Goal: Task Accomplishment & Management: Complete application form

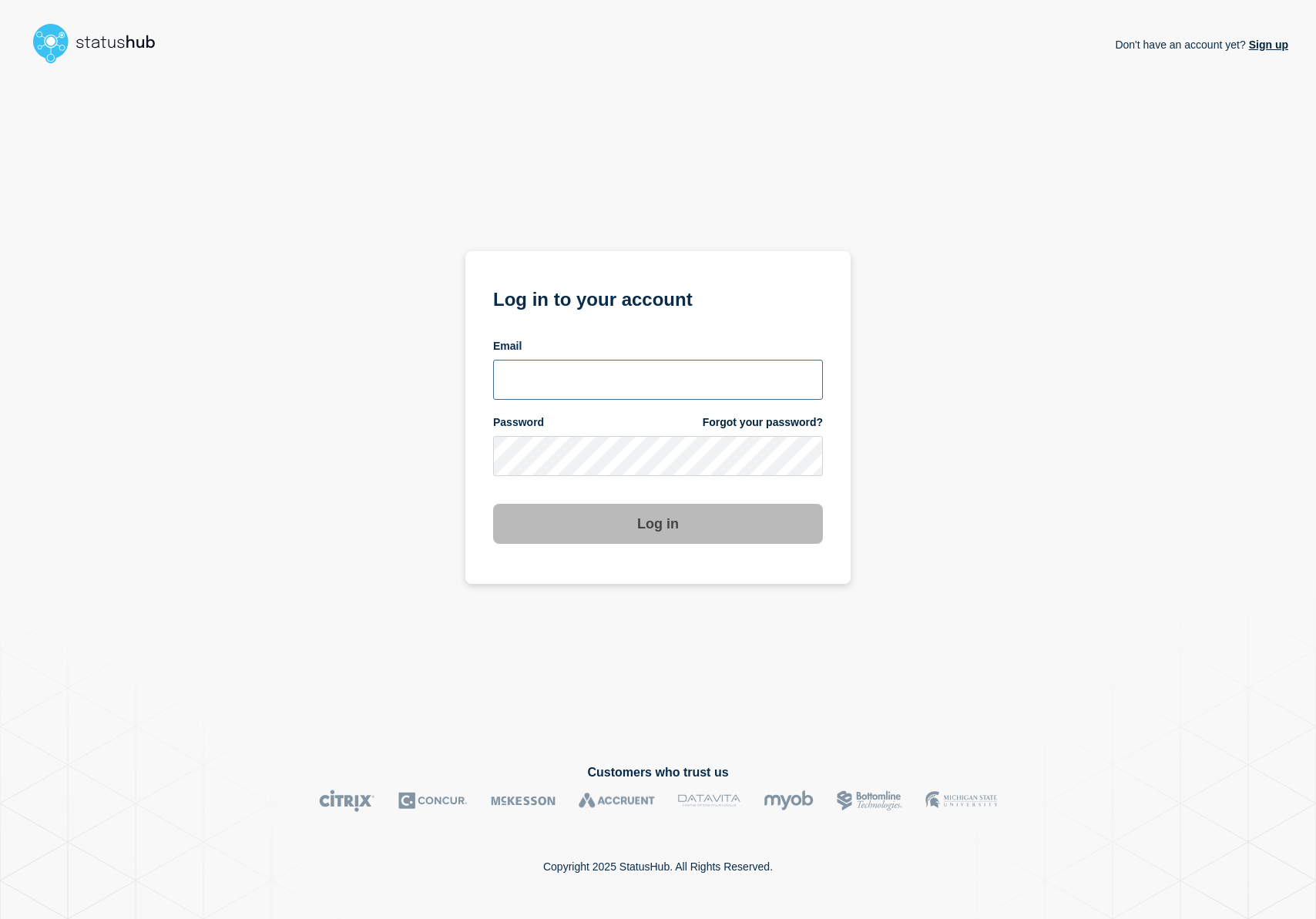
type input "r.shumaker@email.gwu.edu"
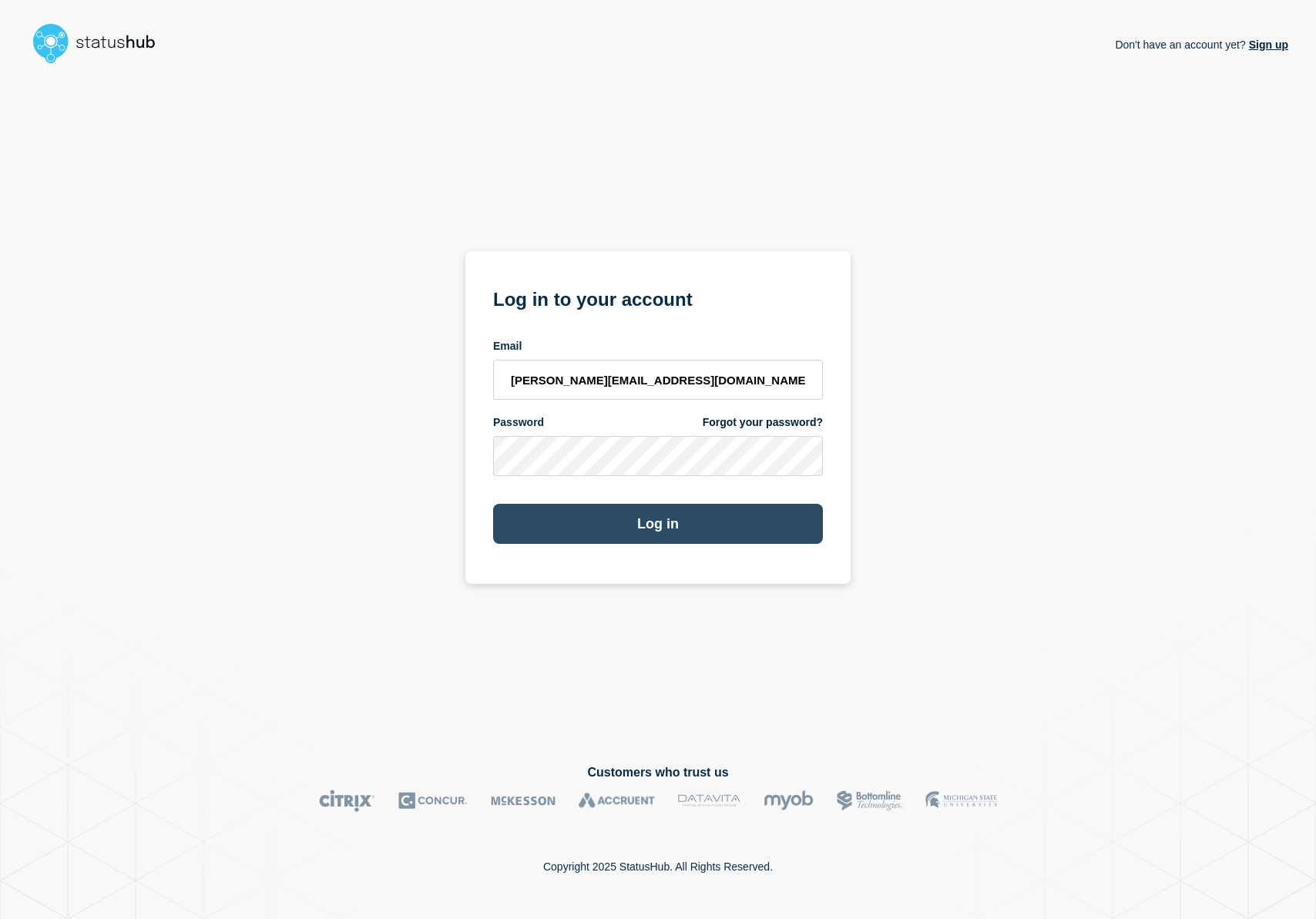
click at [645, 510] on button "Log in" at bounding box center [658, 524] width 330 height 40
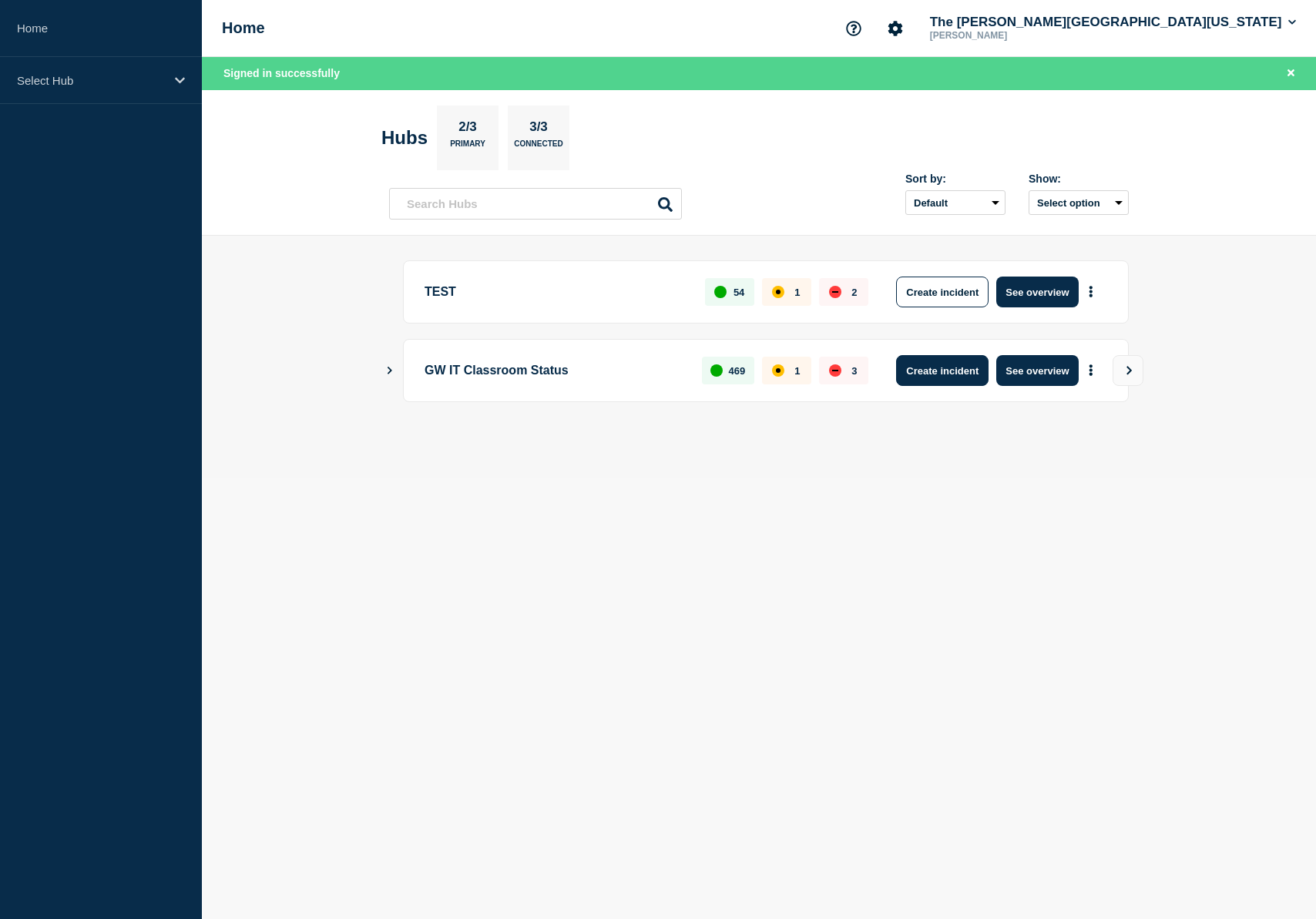
click at [964, 375] on button "Create incident" at bounding box center [942, 370] width 92 height 31
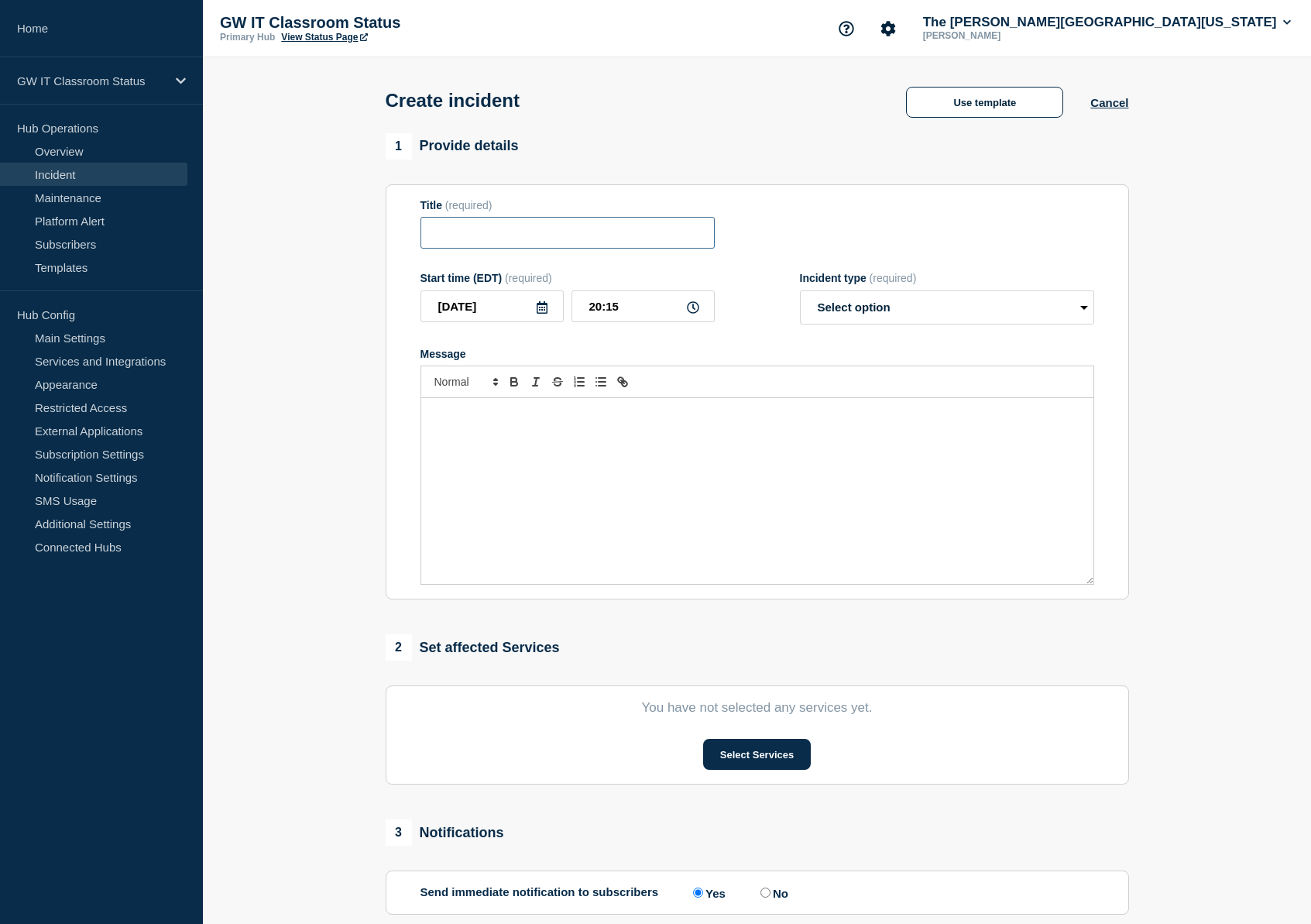
click at [545, 240] on input "Title" at bounding box center [567, 233] width 294 height 32
type input "[GEOGRAPHIC_DATA] 459 - Power Issue"
click at [592, 447] on div "Message" at bounding box center [758, 491] width 672 height 186
click at [1017, 325] on select "Select option Investigating Identified Monitoring" at bounding box center [947, 307] width 294 height 34
select select "monitoring"
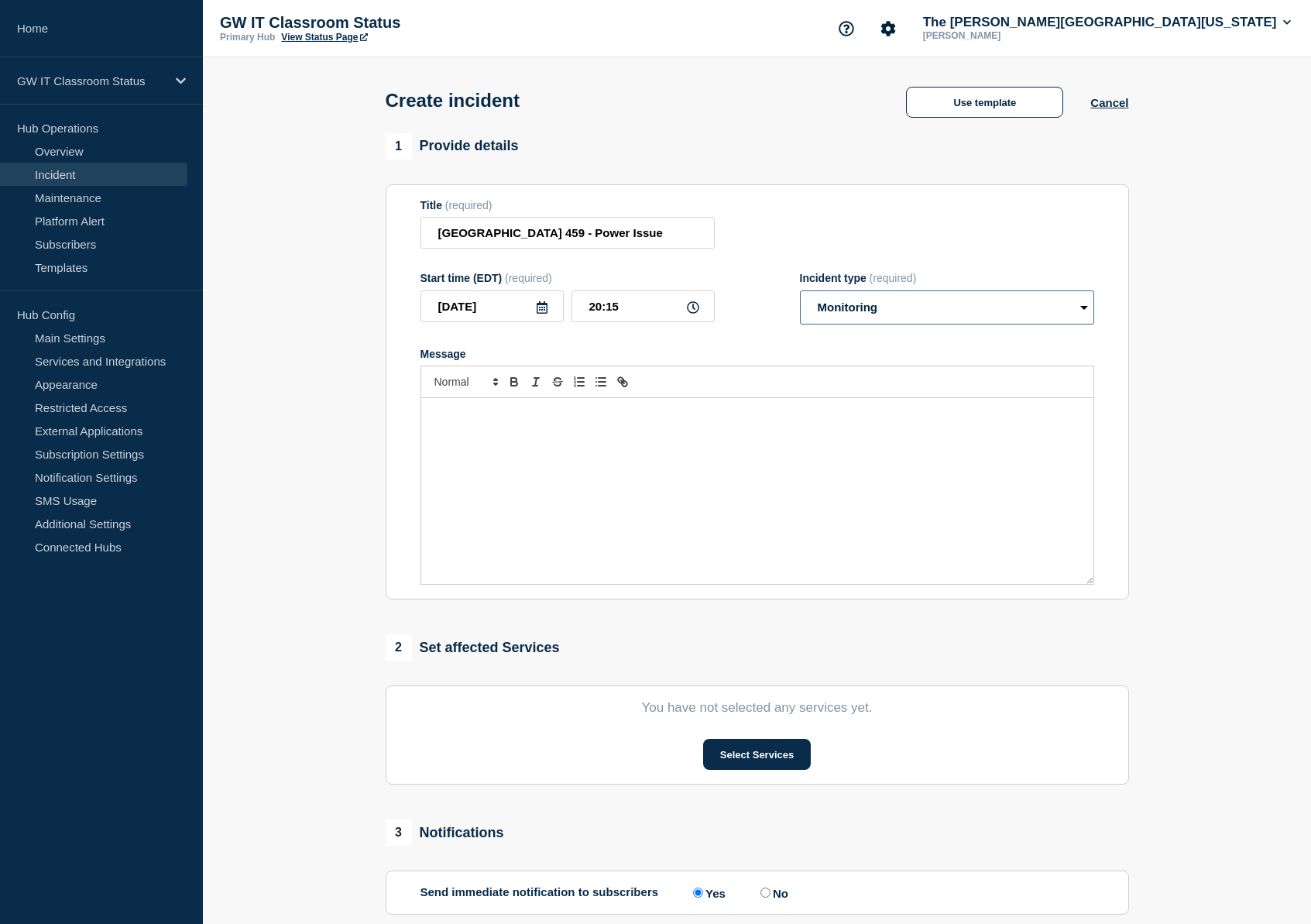
click at [800, 301] on select "Select option Investigating Identified Monitoring" at bounding box center [947, 307] width 294 height 34
click at [725, 421] on p "Message" at bounding box center [758, 414] width 649 height 14
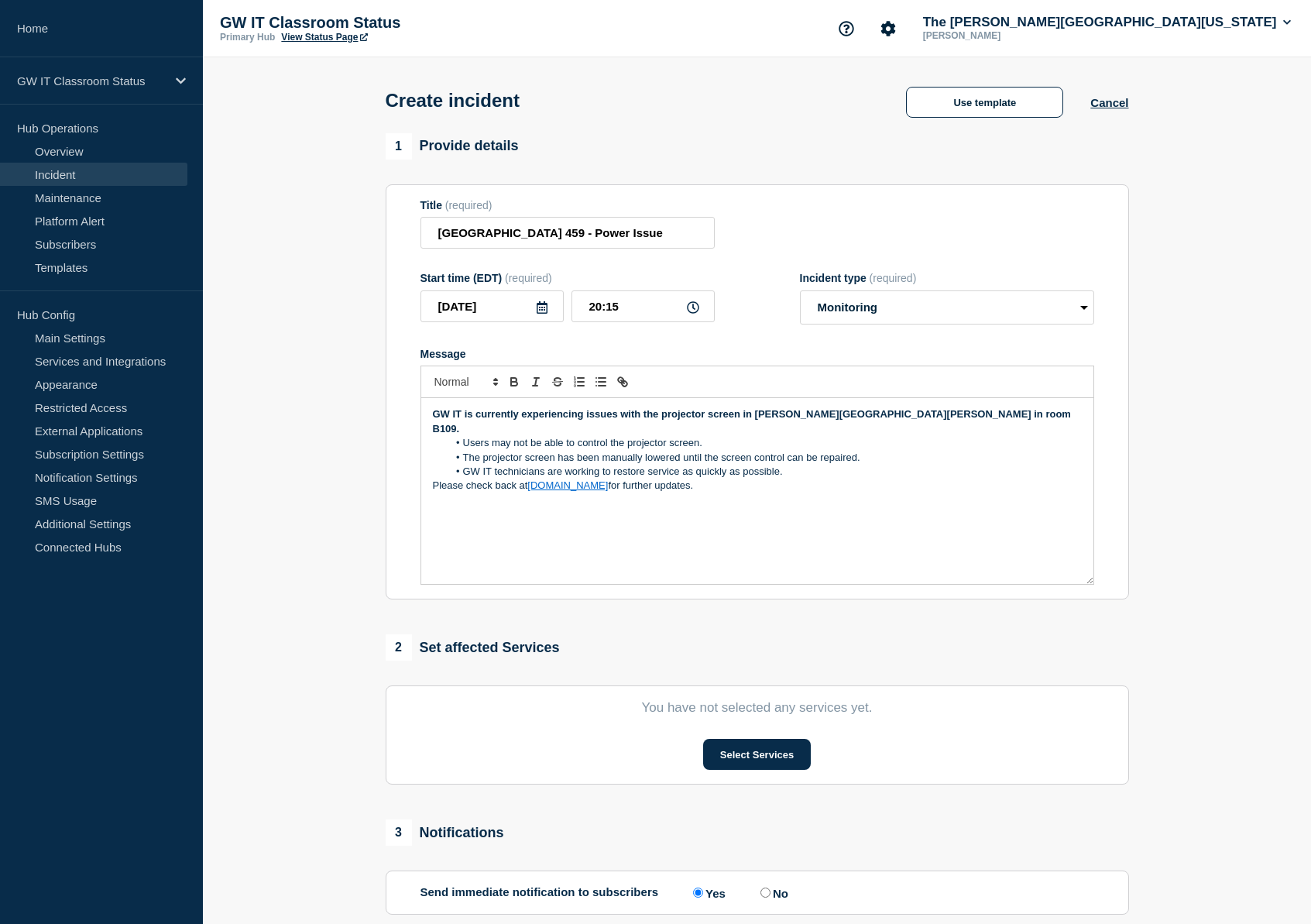
click at [738, 425] on strong "GW IT is currently experiencing issues with the projector screen in [PERSON_NAM…" at bounding box center [753, 421] width 641 height 25
drag, startPoint x: 737, startPoint y: 426, endPoint x: 664, endPoint y: 422, distance: 73.1
click at [664, 422] on strong "GW IT is currently experiencing issues with the projector screen in [PERSON_NAM…" at bounding box center [753, 421] width 641 height 25
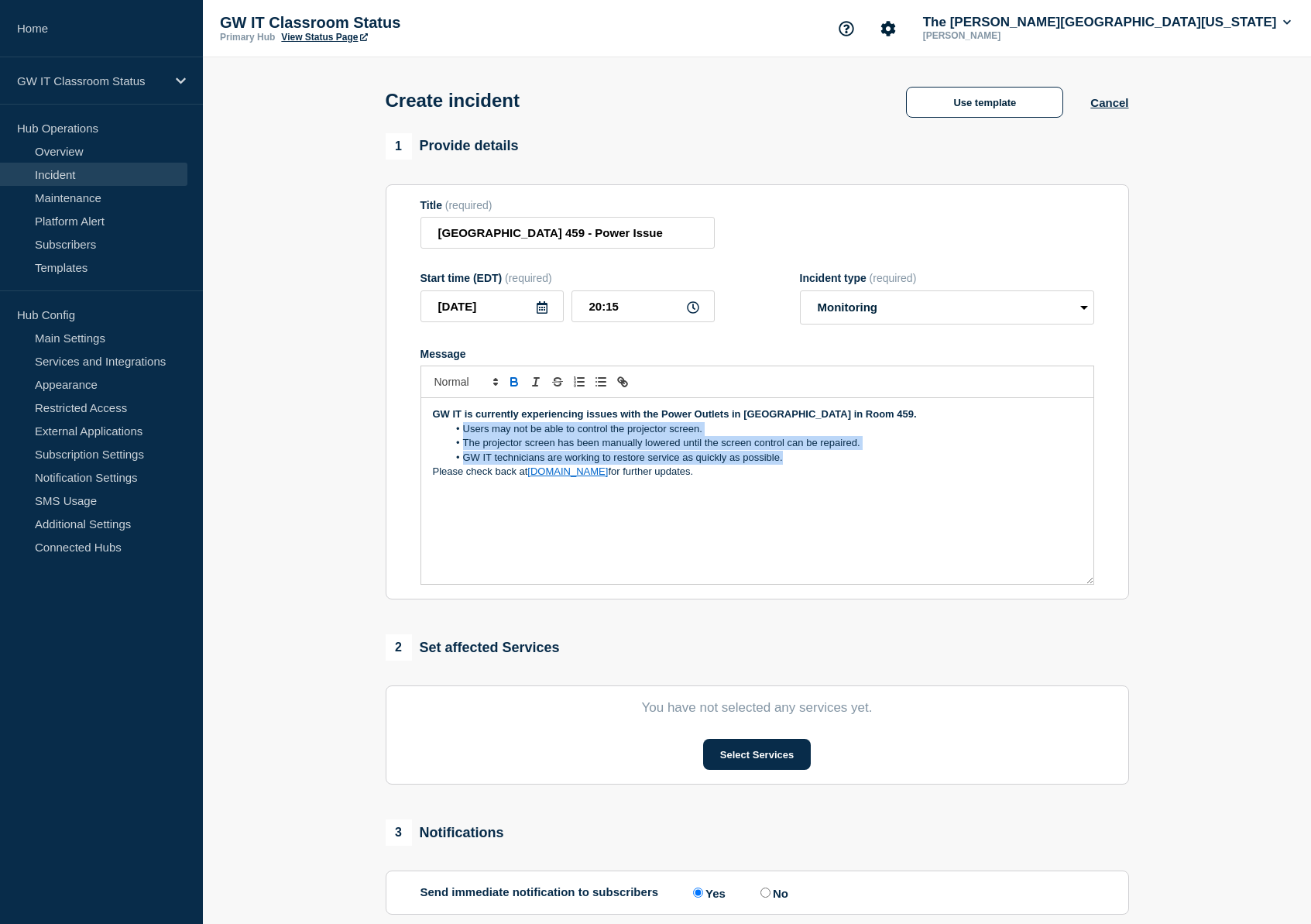
drag, startPoint x: 785, startPoint y: 469, endPoint x: 464, endPoint y: 445, distance: 321.9
click at [464, 445] on ol "Users may not be able to control the projector screen. The projector screen has…" at bounding box center [758, 444] width 649 height 43
click at [558, 465] on li "GW IT technicians are working to restore service as quickly as possible." at bounding box center [765, 457] width 635 height 14
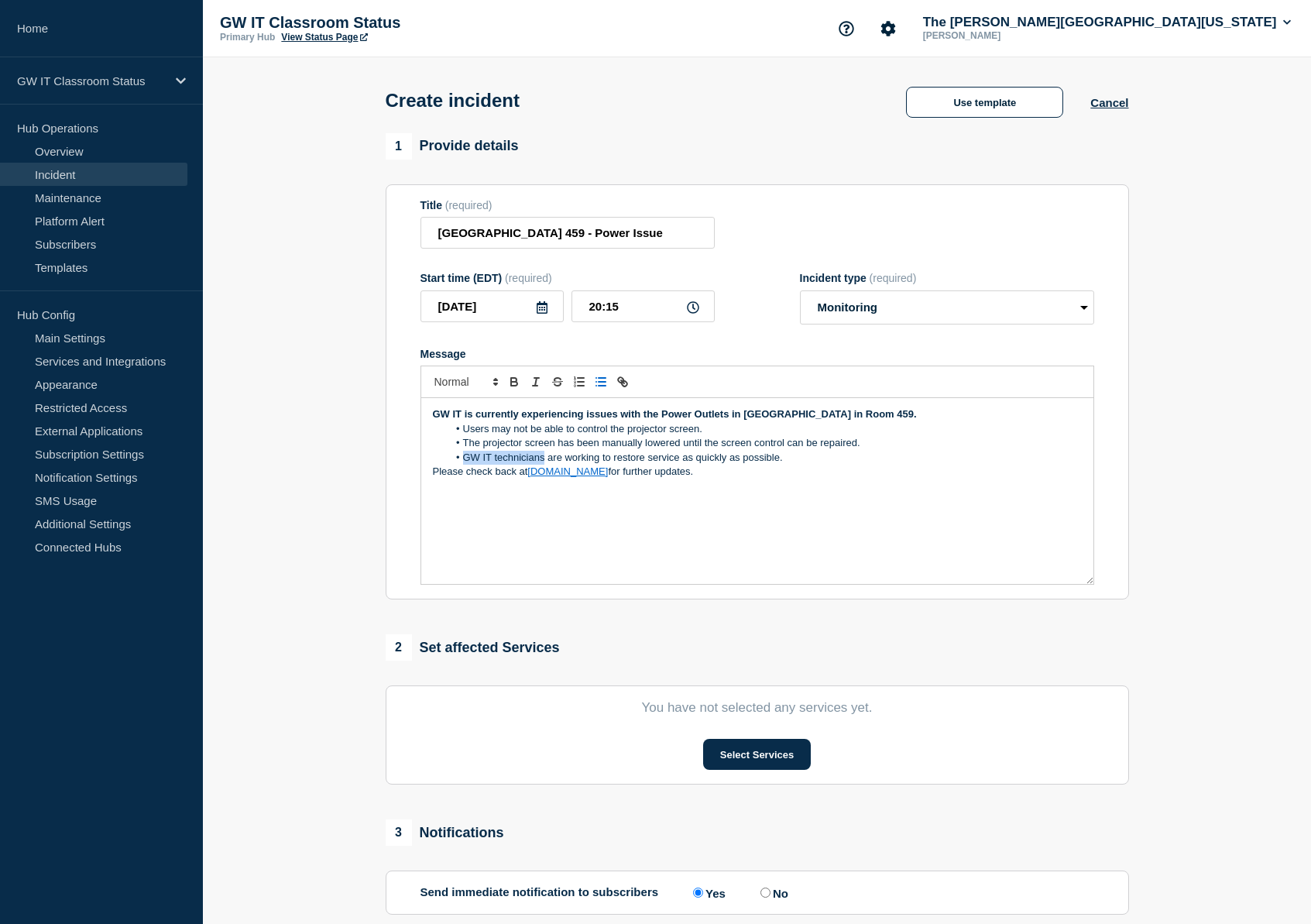
drag, startPoint x: 544, startPoint y: 471, endPoint x: 463, endPoint y: 469, distance: 81.0
click at [463, 465] on li "GW IT technicians are working to restore service as quickly as possible." at bounding box center [765, 457] width 635 height 14
drag, startPoint x: 863, startPoint y: 460, endPoint x: 466, endPoint y: 442, distance: 397.4
click at [466, 442] on ol "Users may not be able to control the projector screen. The projector screen has…" at bounding box center [758, 444] width 649 height 43
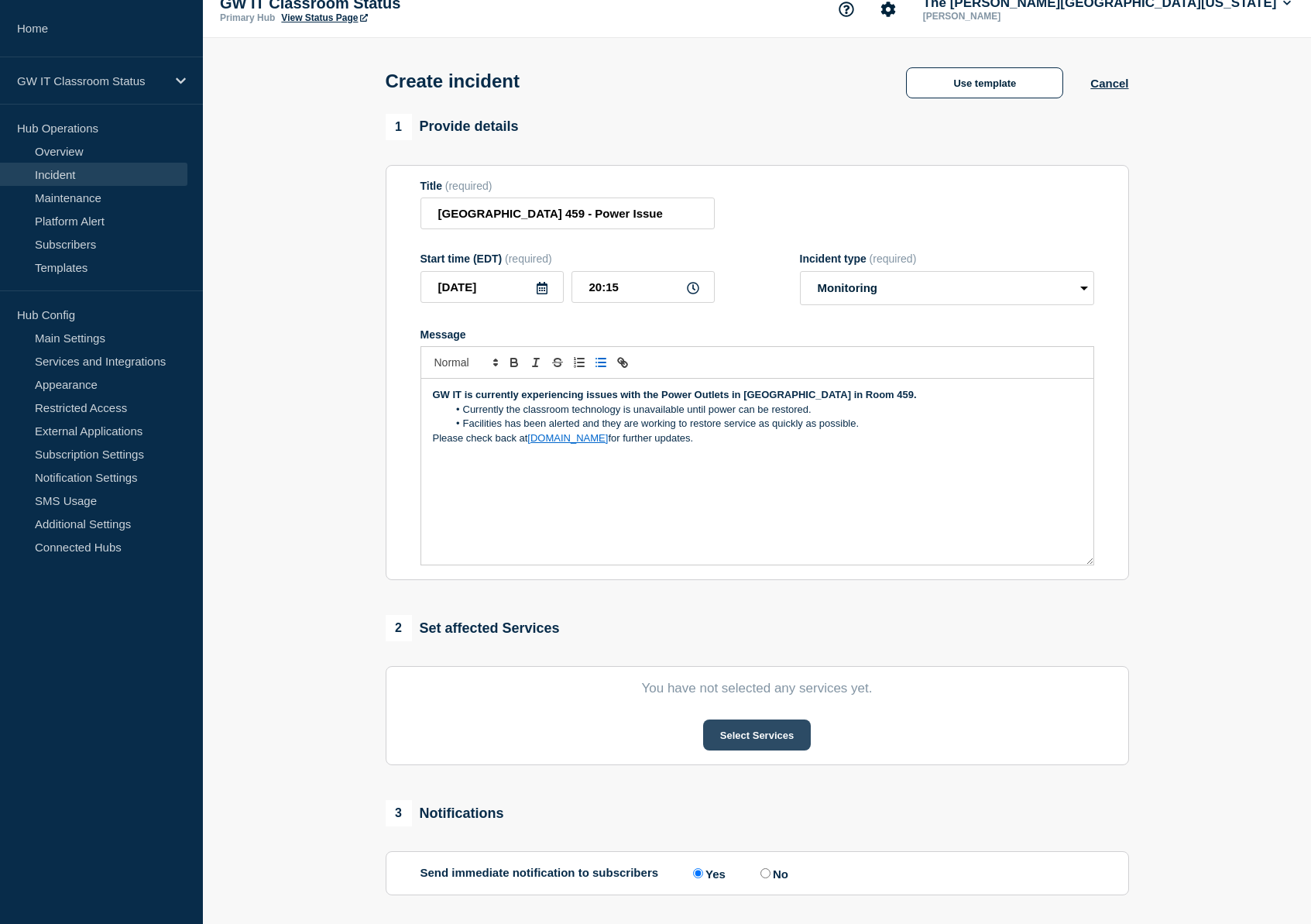
click at [749, 750] on button "Select Services" at bounding box center [757, 735] width 107 height 31
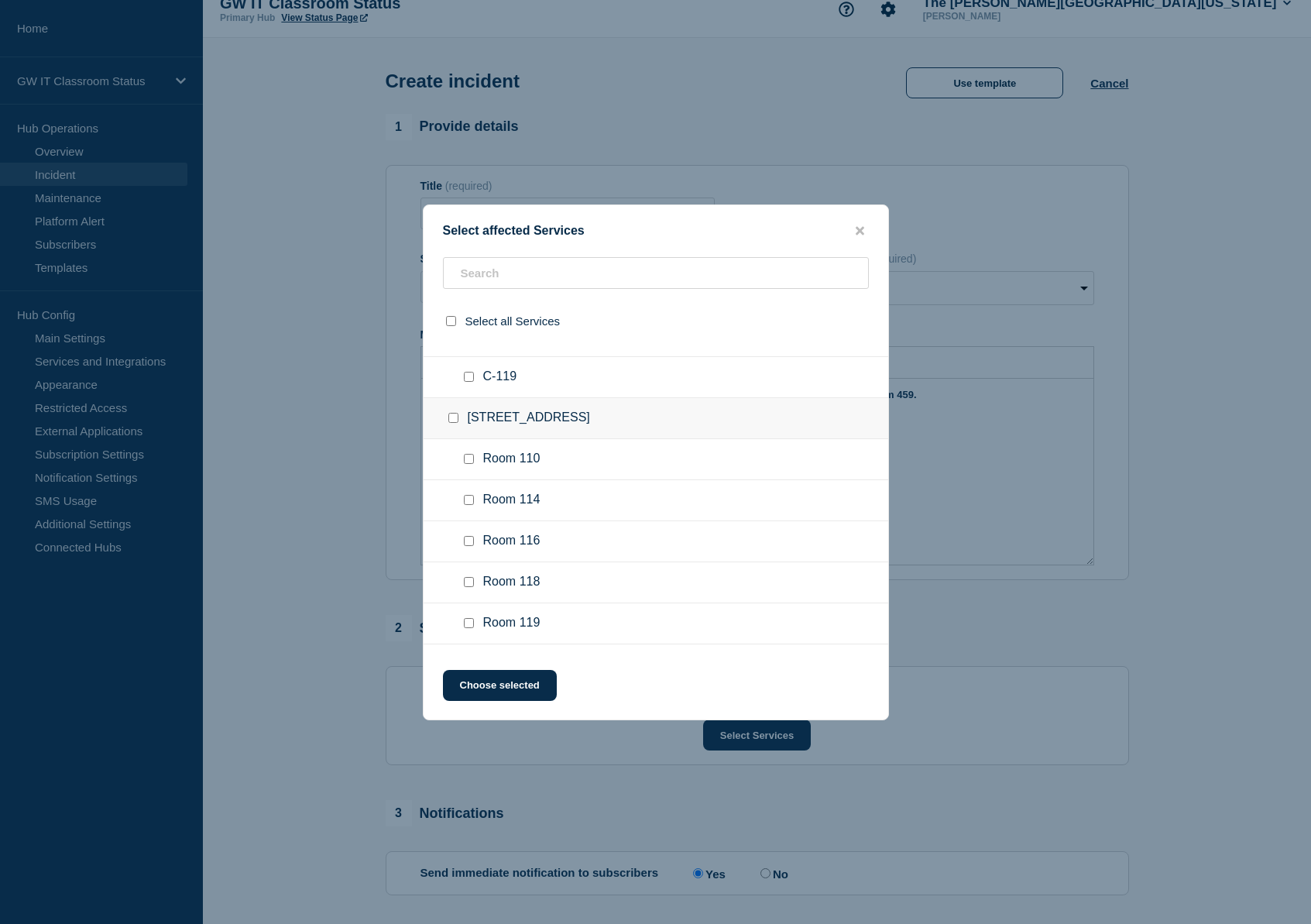
scroll to position [678, 0]
click at [545, 275] on input "text" at bounding box center [656, 273] width 426 height 32
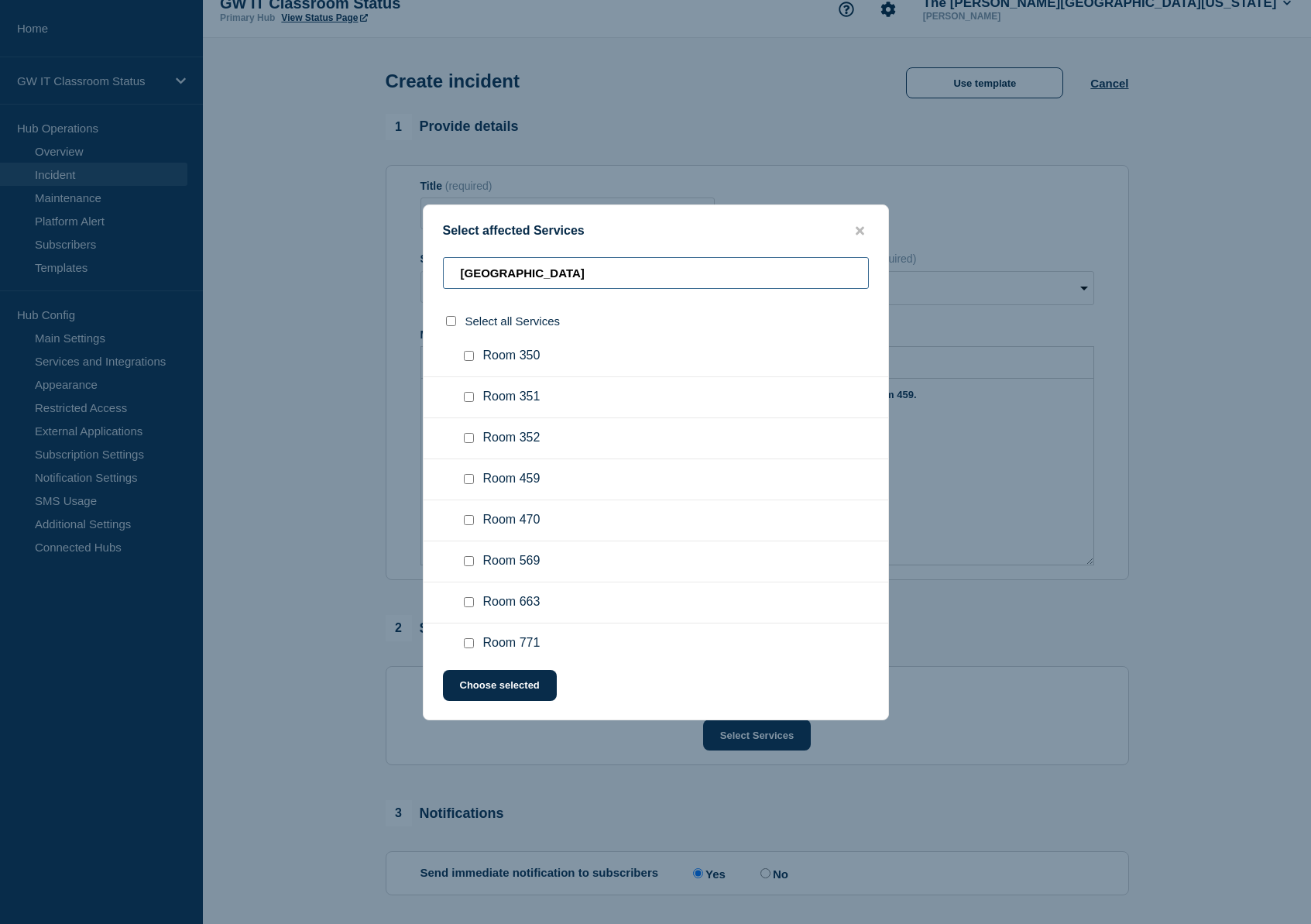
type input "[GEOGRAPHIC_DATA]"
click at [469, 484] on input "Room 459 checkbox" at bounding box center [469, 479] width 10 height 10
checkbox input "true"
click at [503, 692] on button "Choose selected" at bounding box center [499, 685] width 114 height 31
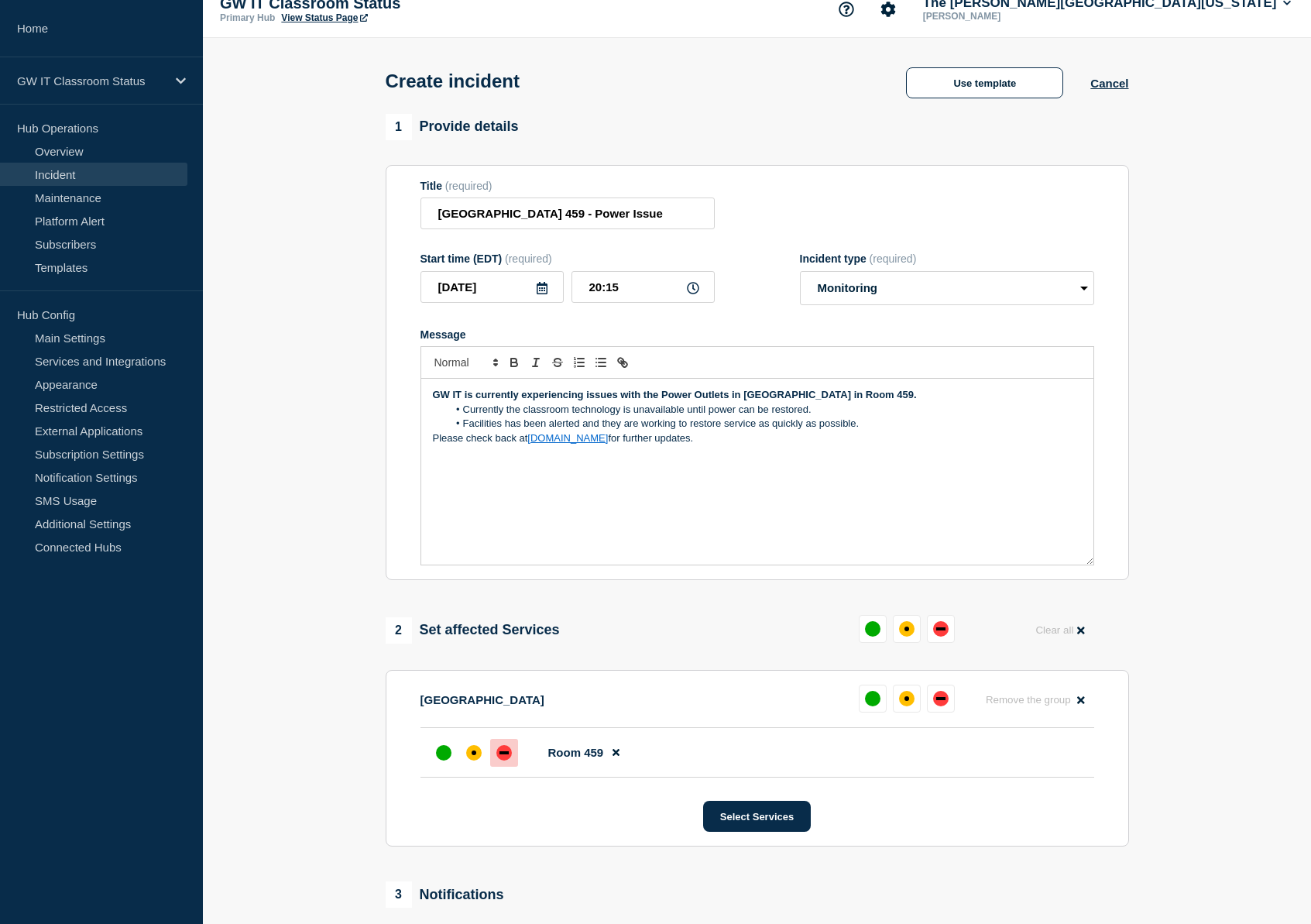
click at [512, 767] on div at bounding box center [504, 753] width 28 height 28
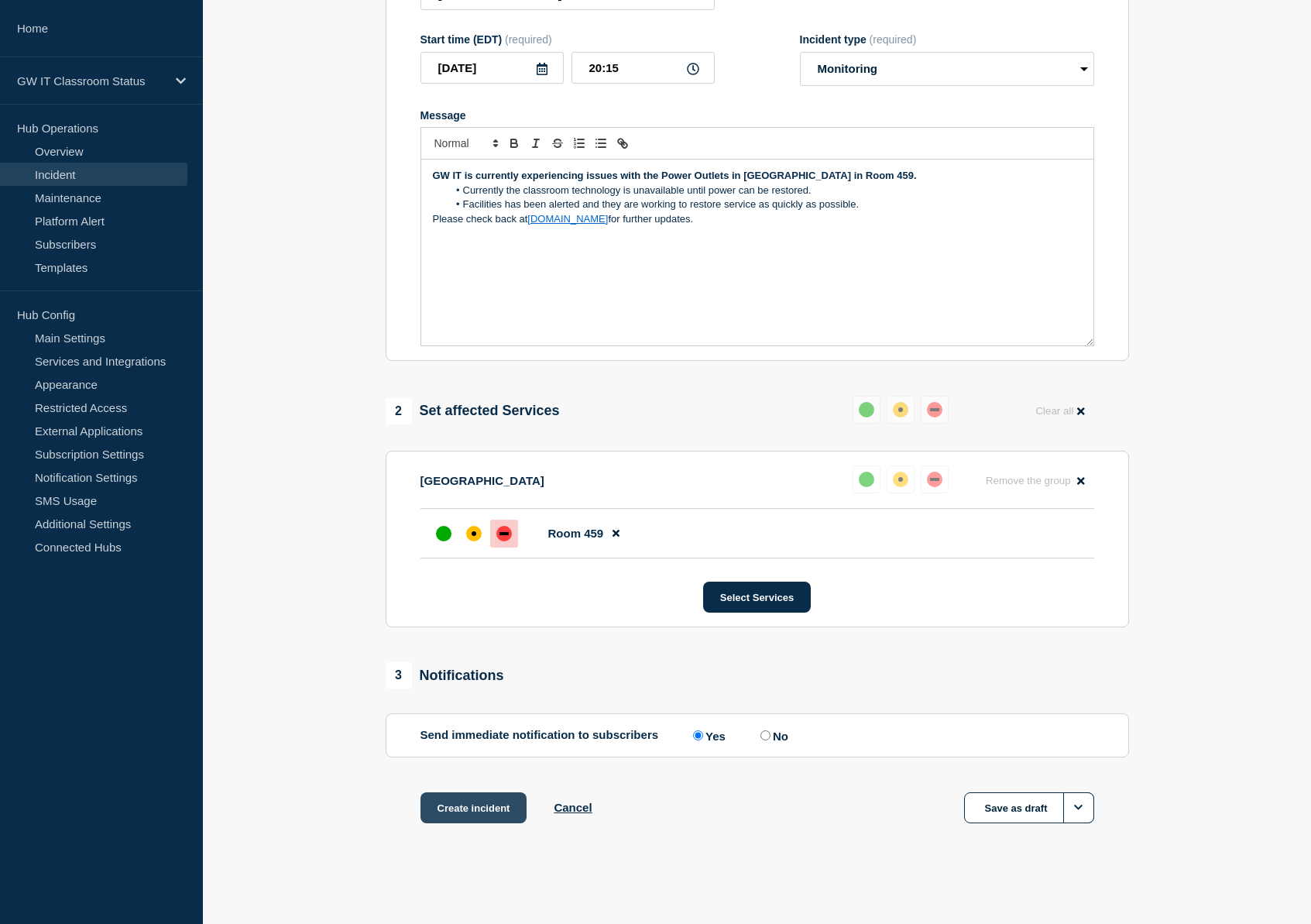
click at [455, 814] on button "Create incident" at bounding box center [474, 808] width 107 height 31
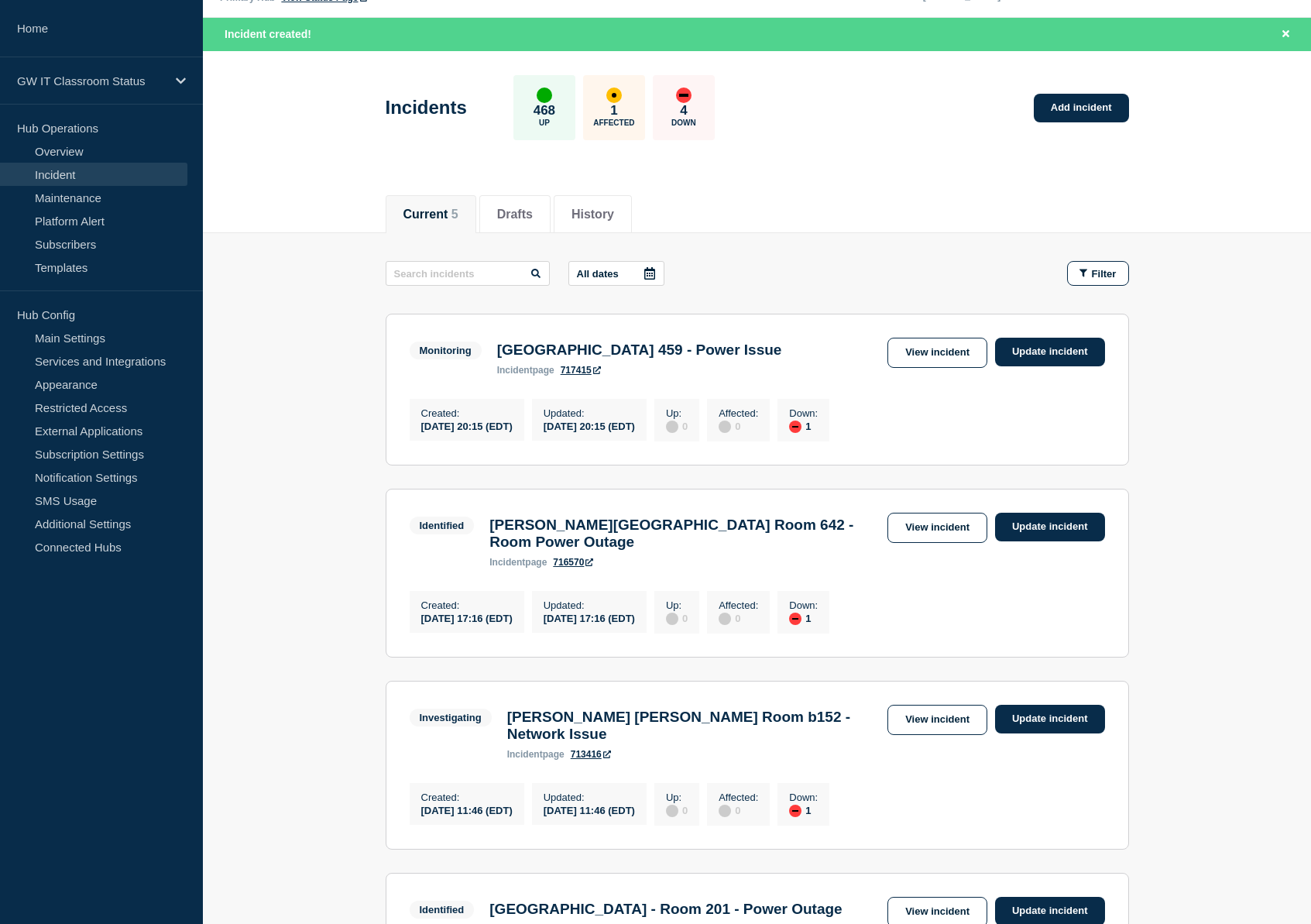
scroll to position [312, 0]
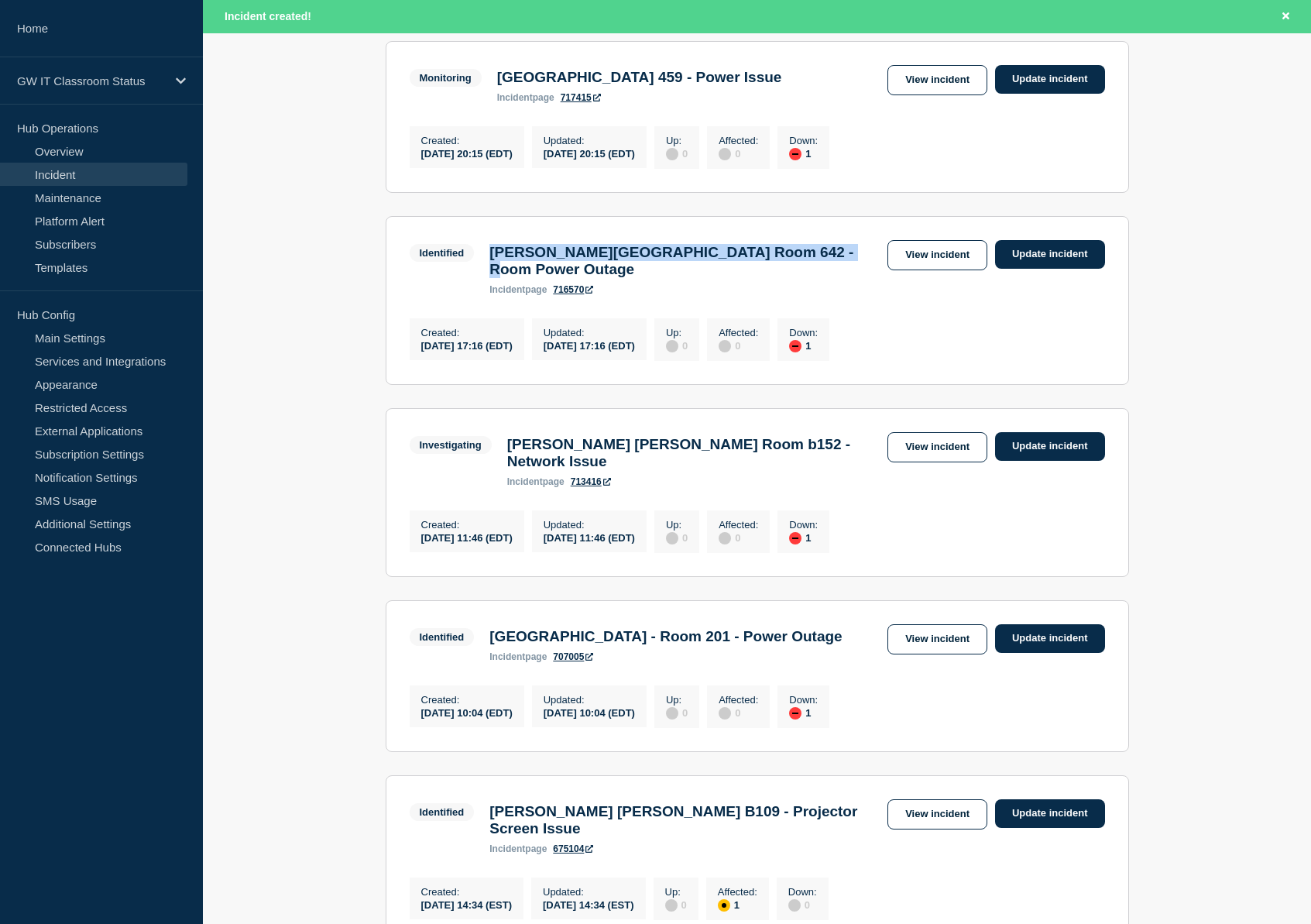
drag, startPoint x: 843, startPoint y: 261, endPoint x: 476, endPoint y: 271, distance: 367.1
click at [476, 271] on div "Identified [PERSON_NAME] Library Room 642 - Room Power Outage incident page 716…" at bounding box center [758, 267] width 695 height 55
copy div "[PERSON_NAME][GEOGRAPHIC_DATA] Room 642 - Room Power Outage"
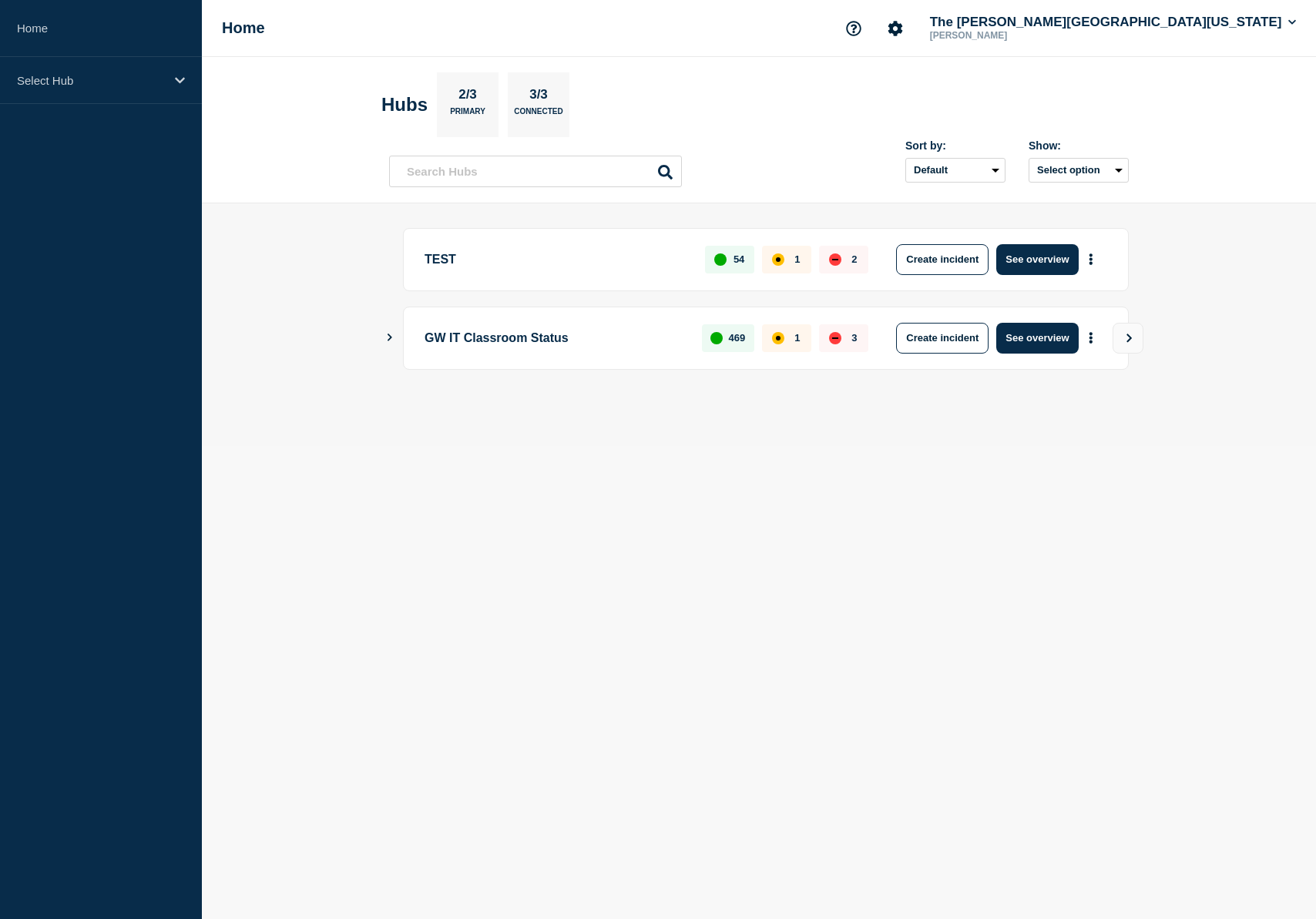
click at [1079, 347] on div "Create incident See overview" at bounding box center [996, 338] width 222 height 31
click at [1070, 344] on button "See overview" at bounding box center [1037, 338] width 82 height 31
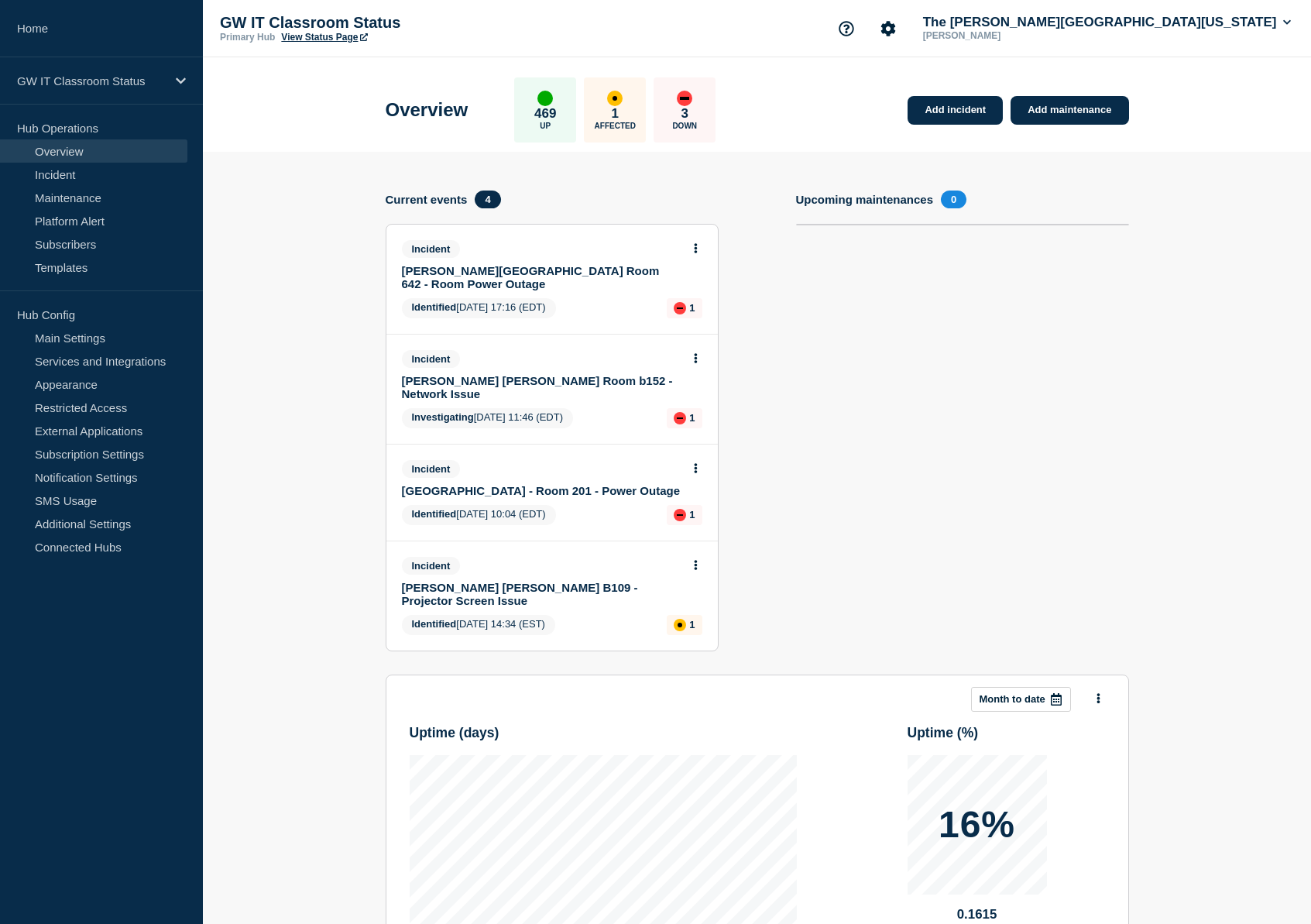
click at [582, 581] on link "[PERSON_NAME] [PERSON_NAME] B109 - Projector Screen Issue" at bounding box center [541, 594] width 280 height 26
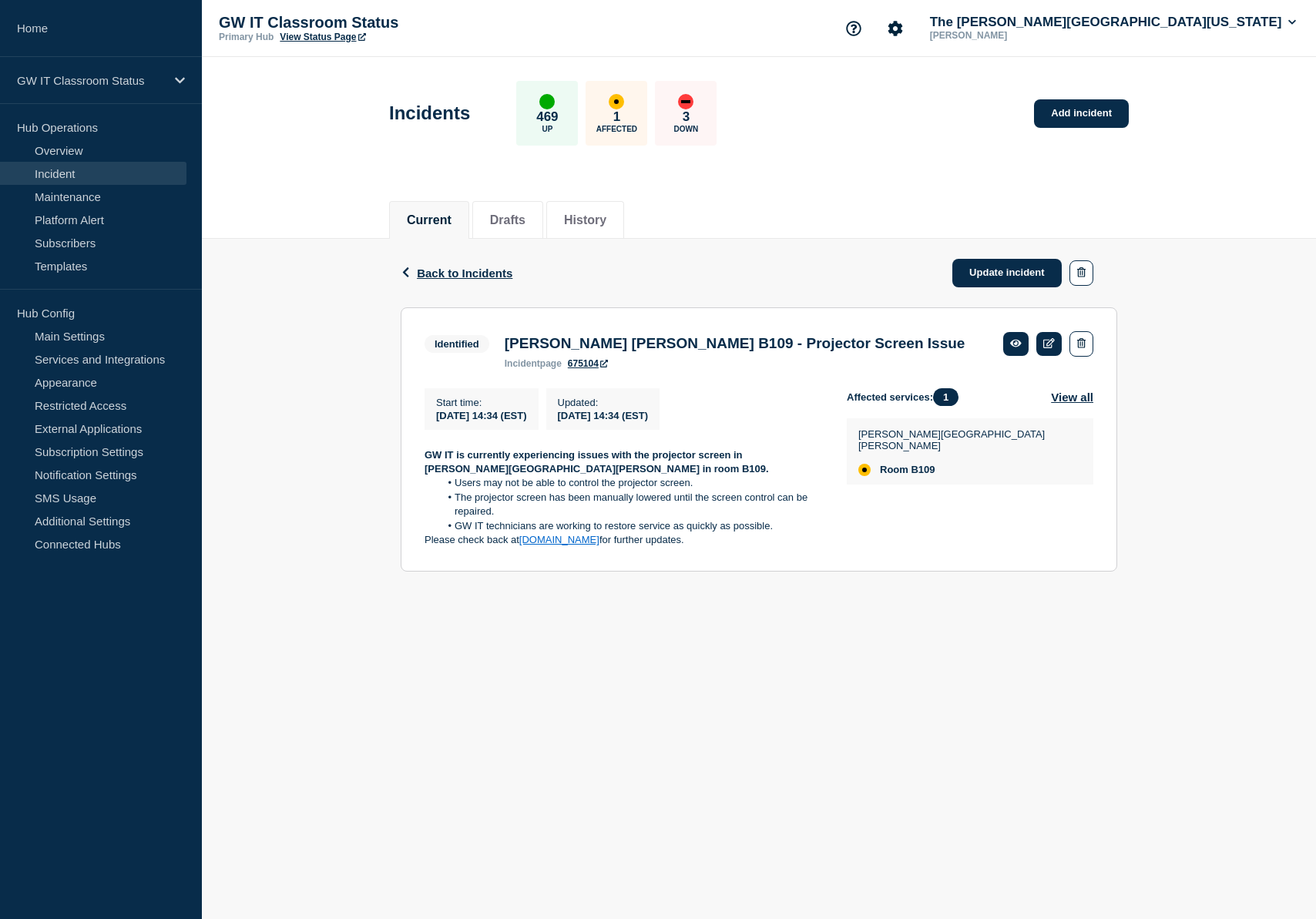
drag, startPoint x: 459, startPoint y: 493, endPoint x: 446, endPoint y: 485, distance: 15.3
click at [446, 485] on div "GW IT is currently experiencing issues with the projector screen in Ames Hall i…" at bounding box center [623, 498] width 397 height 99
click at [738, 547] on p "Please check back at classroomstatus.gwu.edu for further updates." at bounding box center [623, 540] width 397 height 14
drag, startPoint x: 747, startPoint y: 558, endPoint x: 424, endPoint y: 471, distance: 334.5
click at [425, 471] on div "GW IT is currently experiencing issues with the projector screen in Ames Hall i…" at bounding box center [623, 498] width 397 height 99
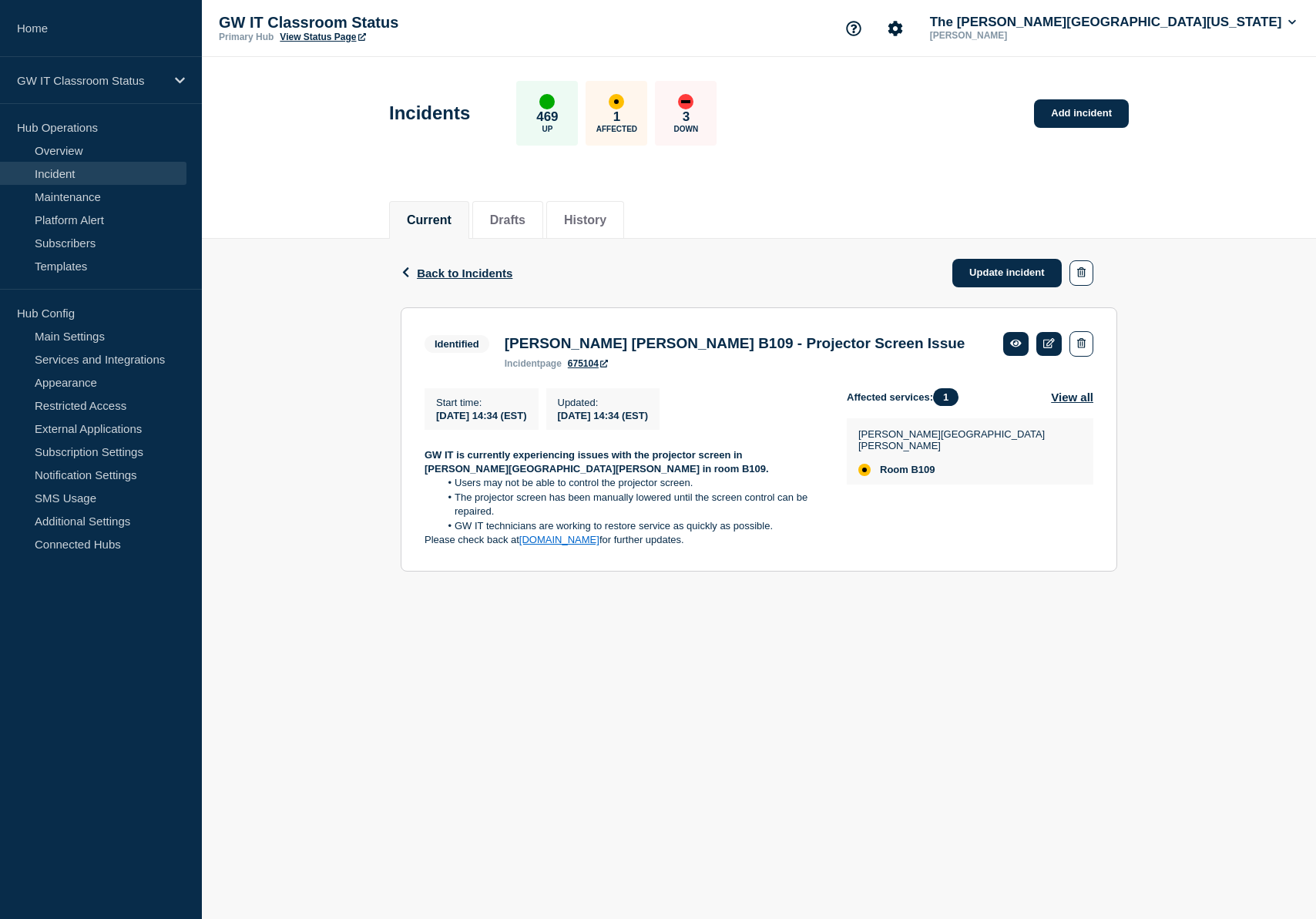
copy div "GW IT is currently experiencing issues with the projector screen in Ames Hall i…"
